Goal: Transaction & Acquisition: Book appointment/travel/reservation

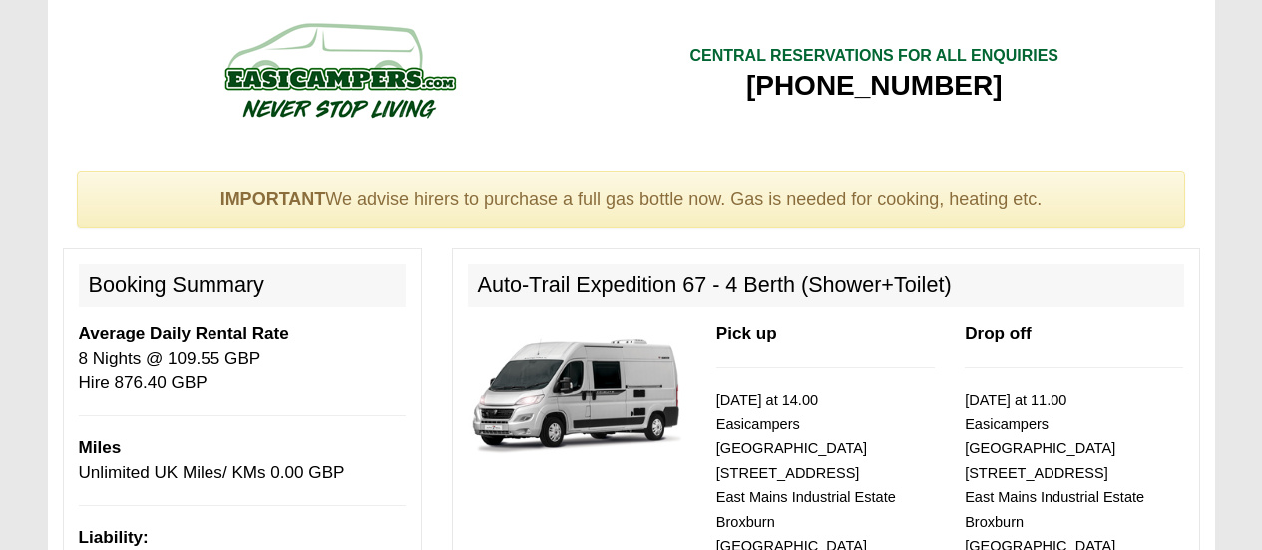
select select "Gas Bottle x QTY 1 @ 60.00 GBP per hire."
select select "Double Bedding Kit x QTY 1 @ 40.00 GBP per kit."
select select "Kitchen Pack x QTY 1 @ 9.00 GBP per day."
select select "Outside Chair x QTY 3 @ 6.00 GBP per hire."
select select "Outside Table x QTY 1 @ 12.00 GBP per hire."
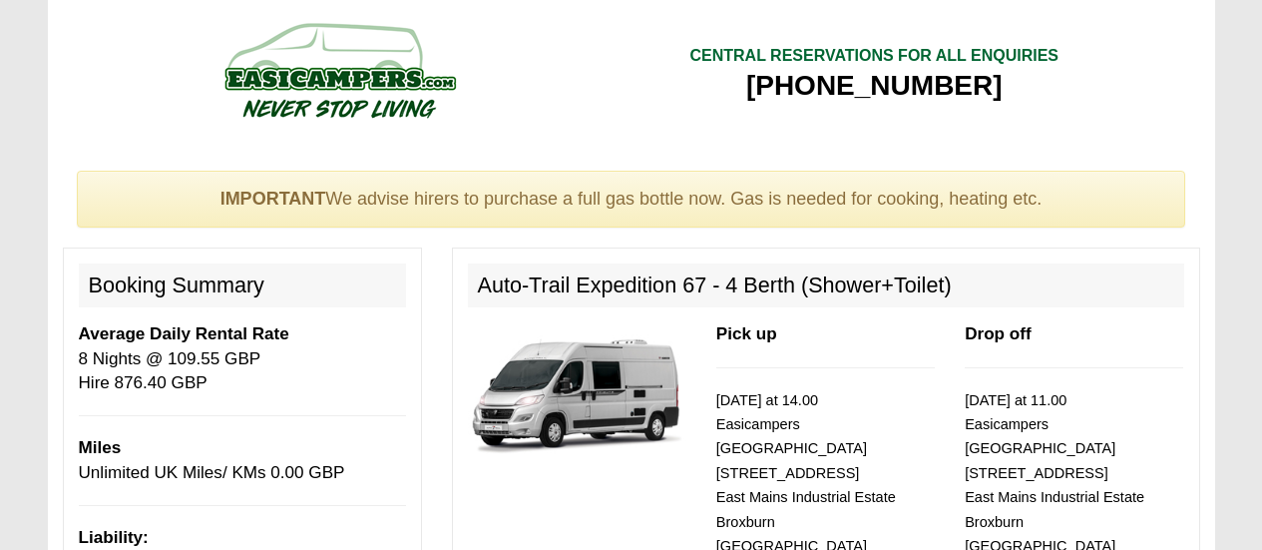
scroll to position [3270, 0]
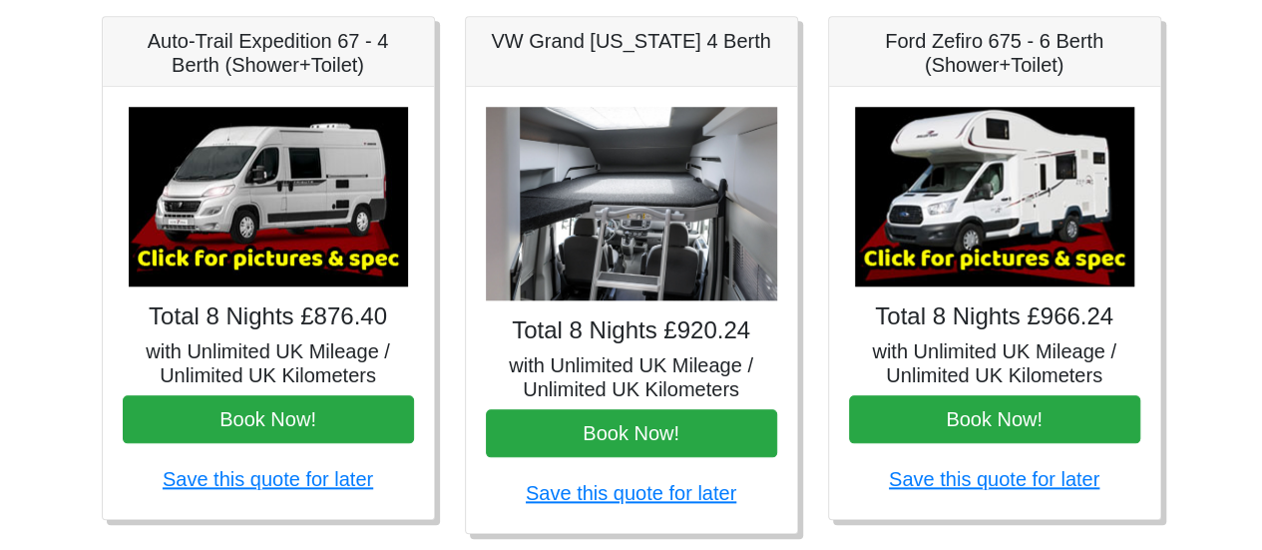
scroll to position [885, 0]
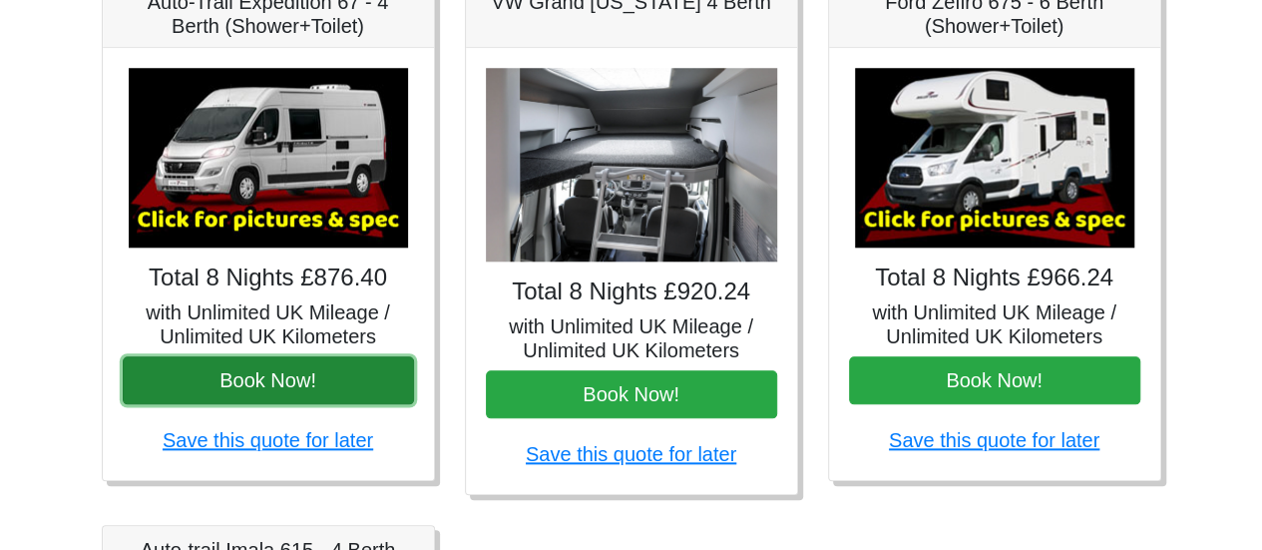
click at [303, 376] on button "Book Now!" at bounding box center [268, 380] width 291 height 48
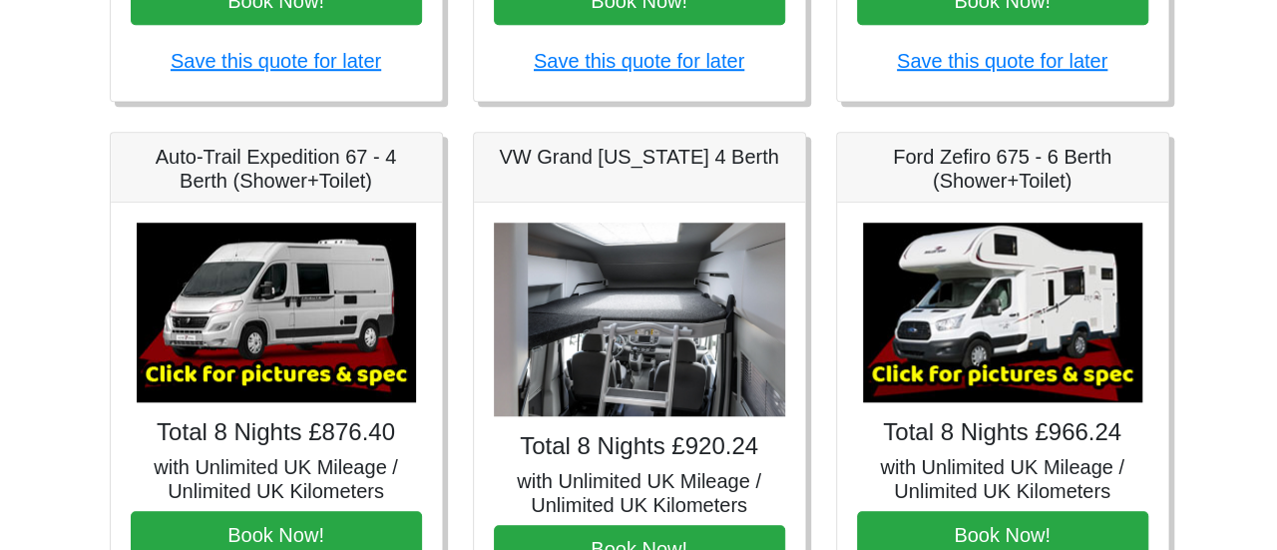
scroll to position [731, 0]
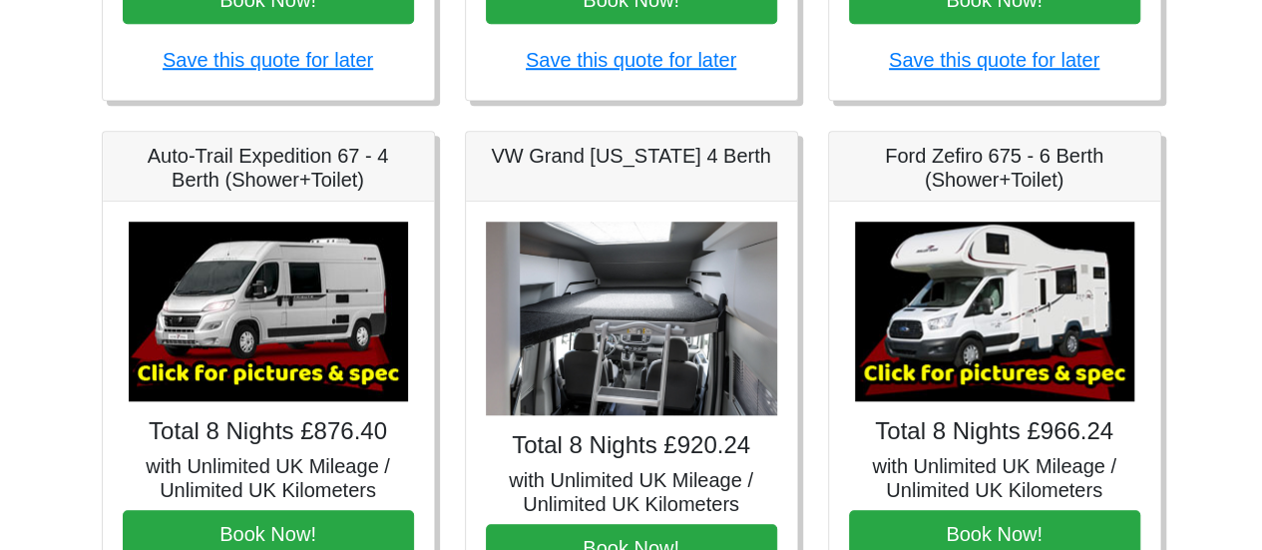
click at [263, 305] on img at bounding box center [268, 312] width 279 height 180
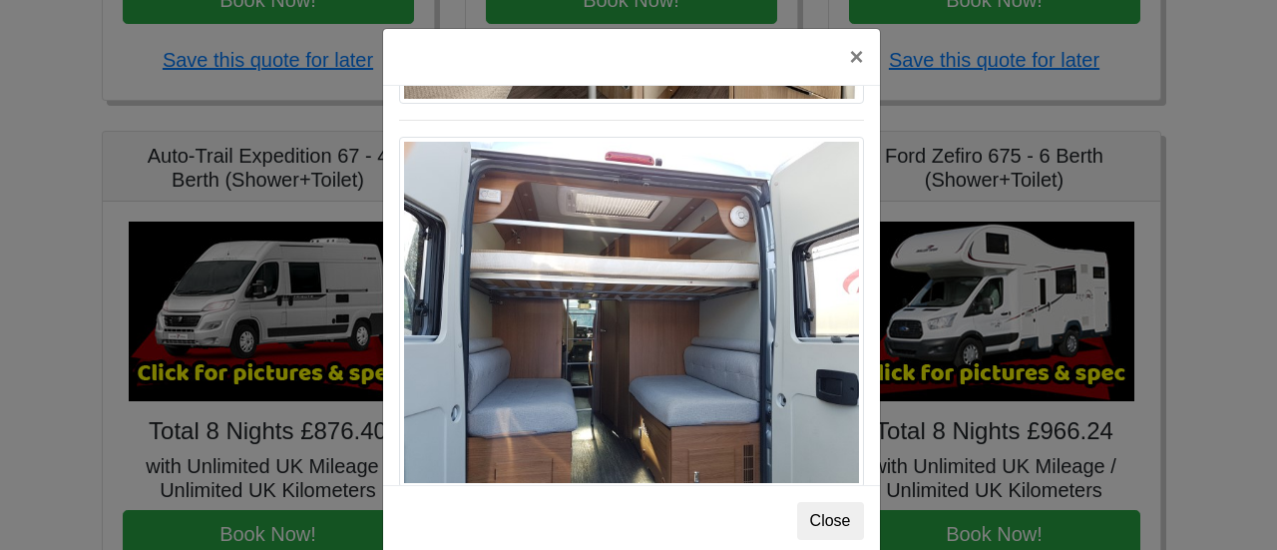
scroll to position [1650, 0]
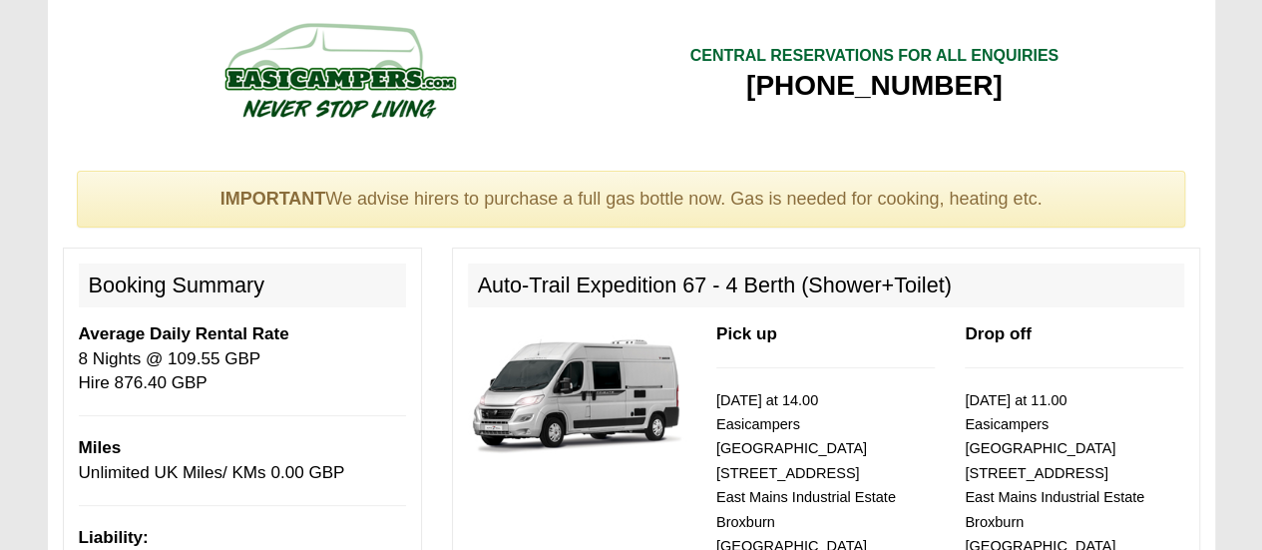
click at [611, 400] on img at bounding box center [577, 392] width 219 height 141
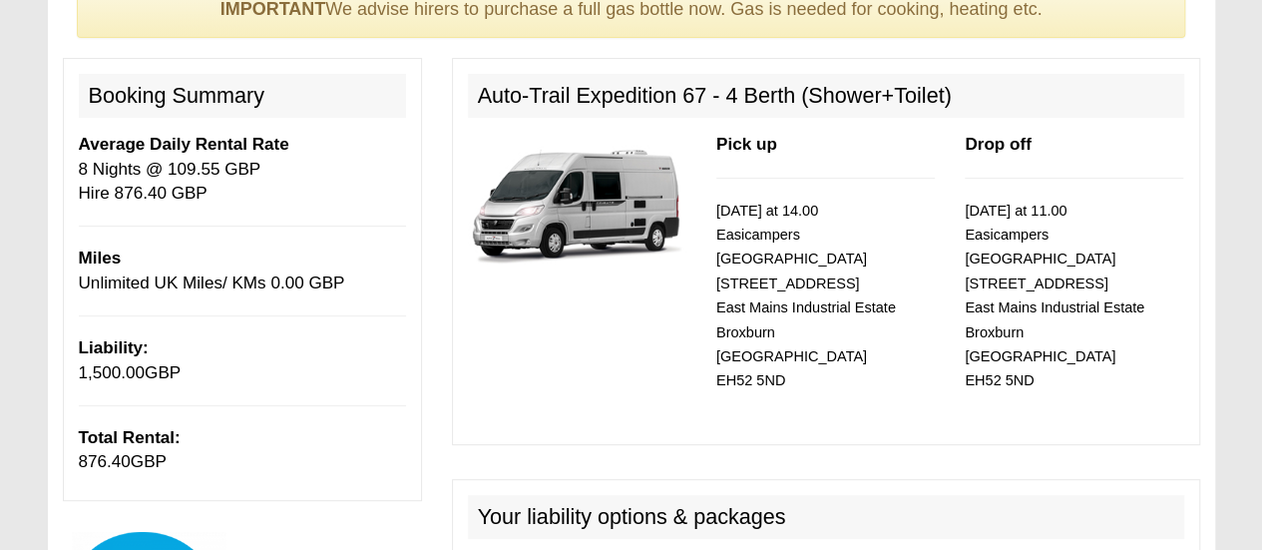
scroll to position [181, 0]
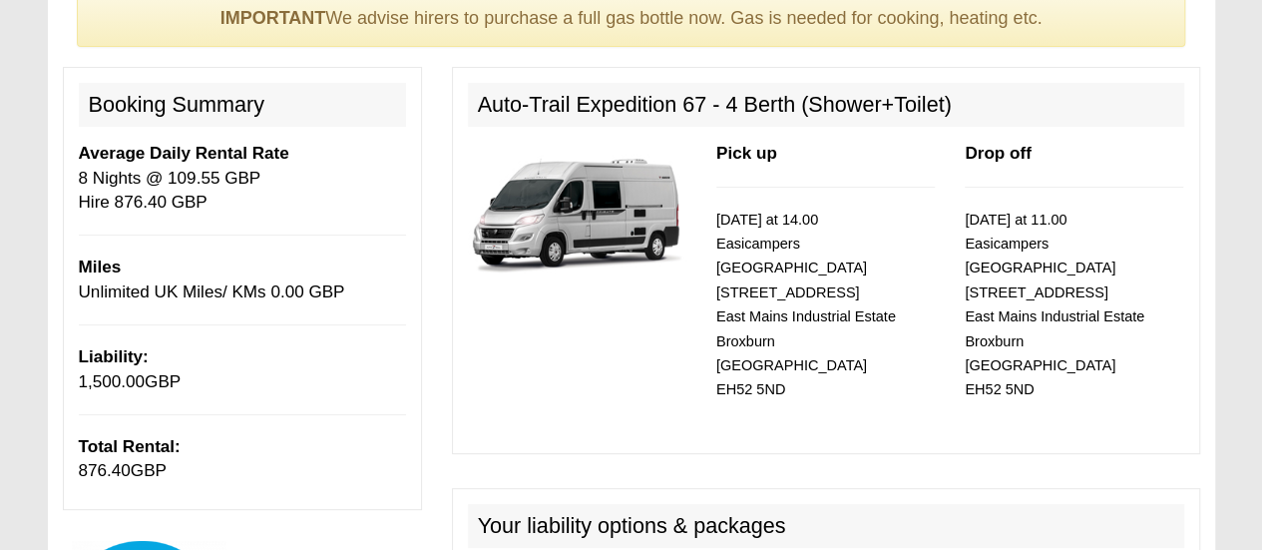
click at [590, 212] on img at bounding box center [577, 212] width 219 height 141
click at [567, 225] on img at bounding box center [577, 212] width 219 height 141
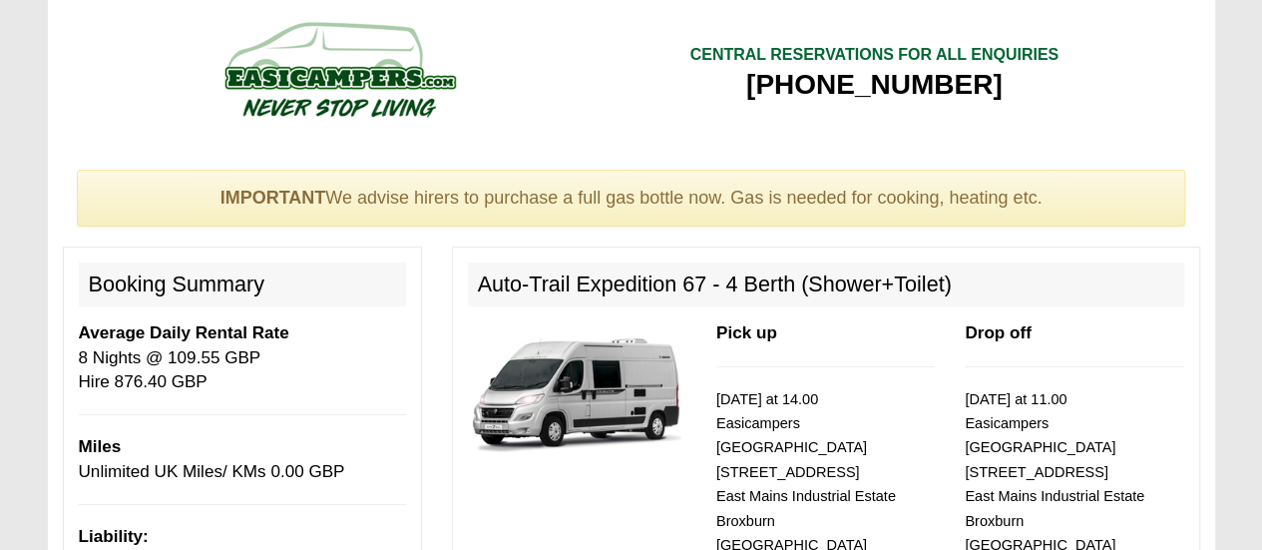
scroll to position [2, 0]
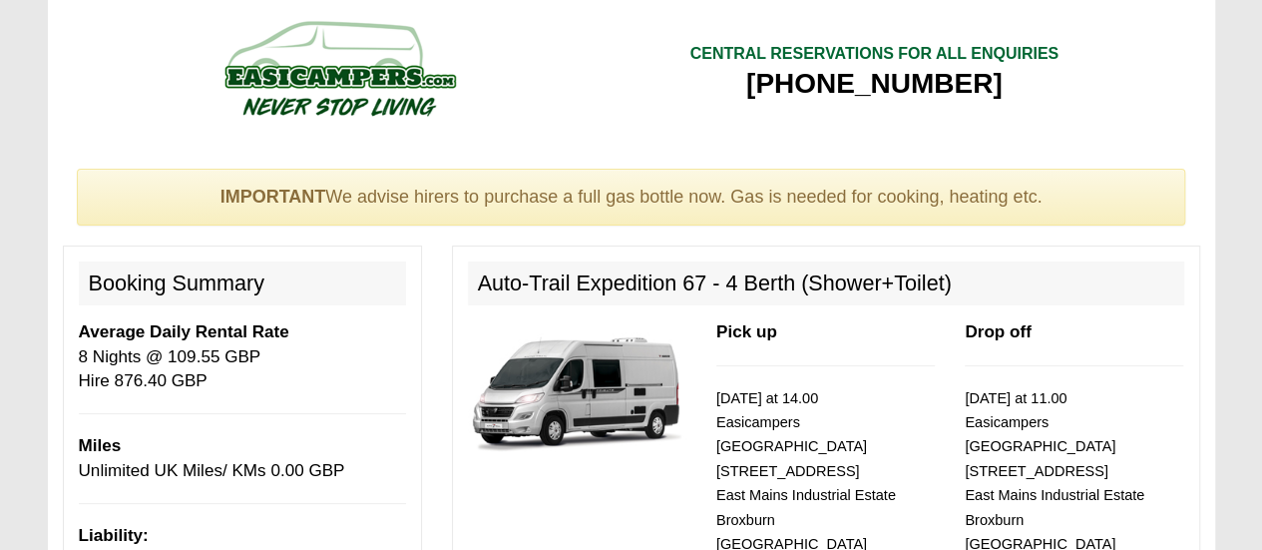
click at [582, 401] on img at bounding box center [577, 390] width 219 height 141
click at [740, 452] on small "02/05/2026 at 14.00 Easicampers Edinburgh 1 Drovers Road East Mains Industrial …" at bounding box center [807, 483] width 180 height 187
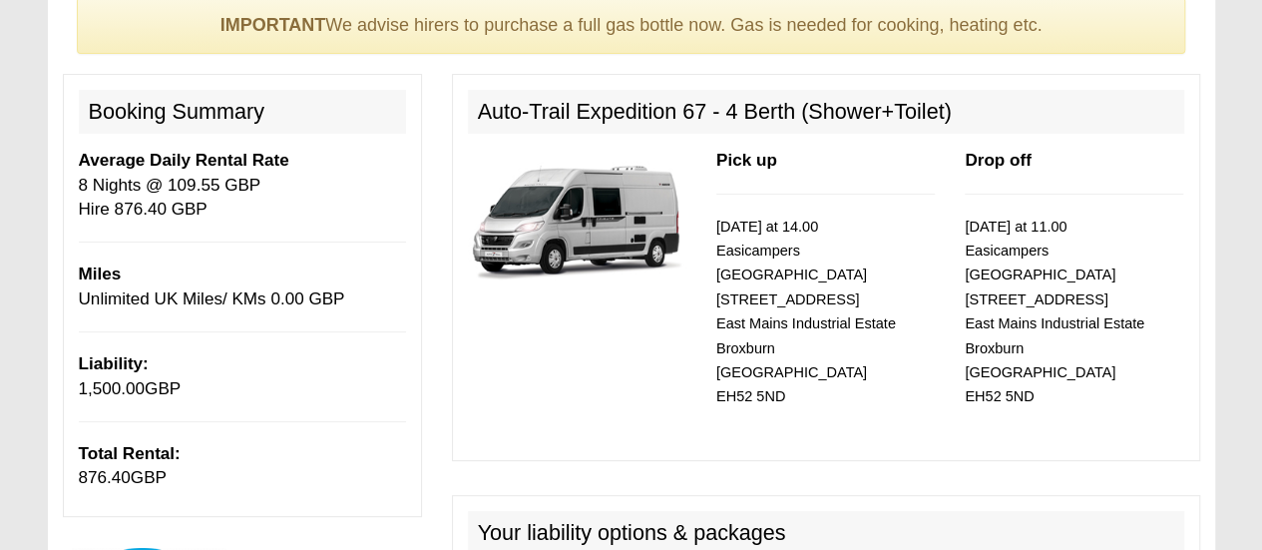
scroll to position [0, 0]
